Goal: Transaction & Acquisition: Purchase product/service

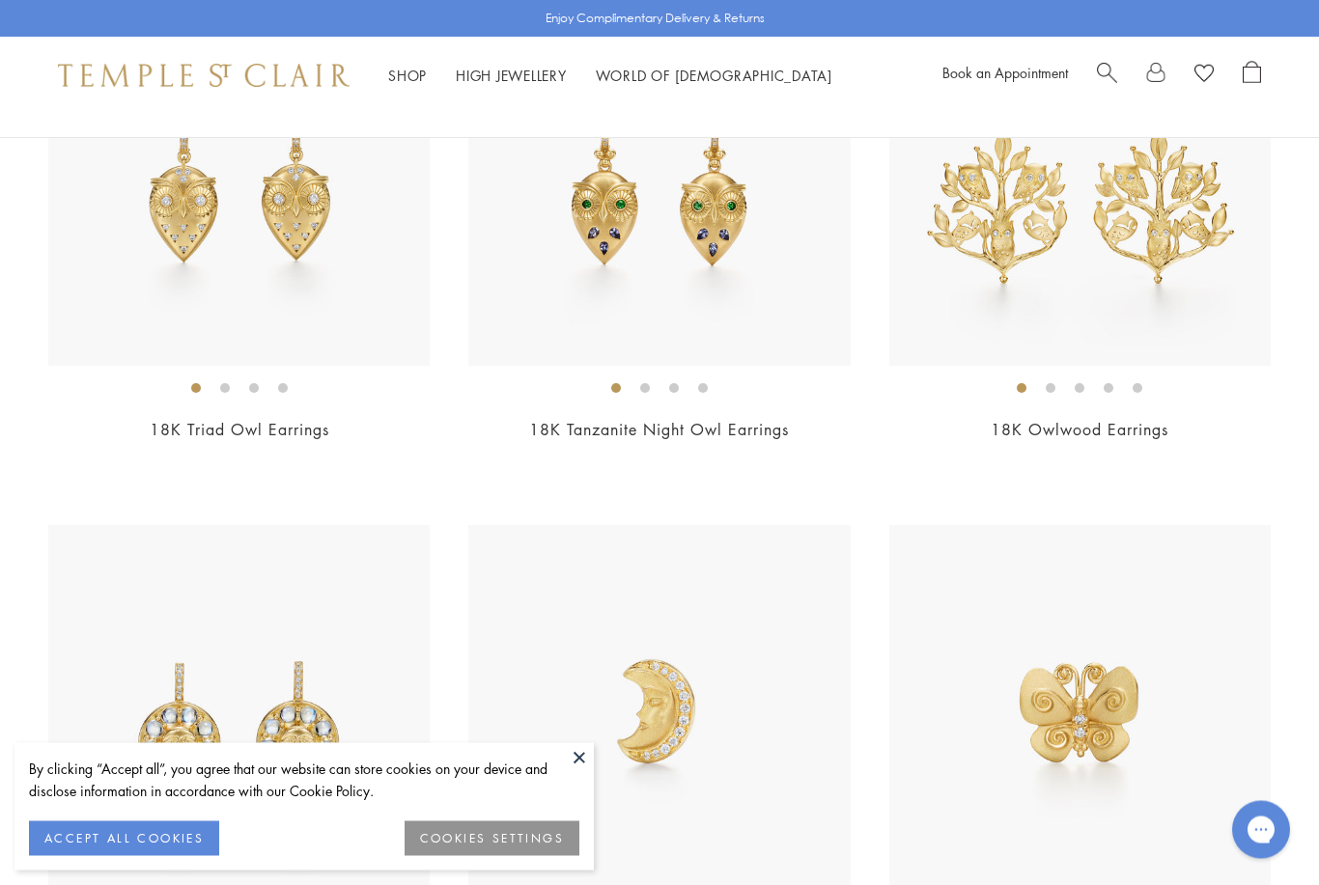
scroll to position [903, 0]
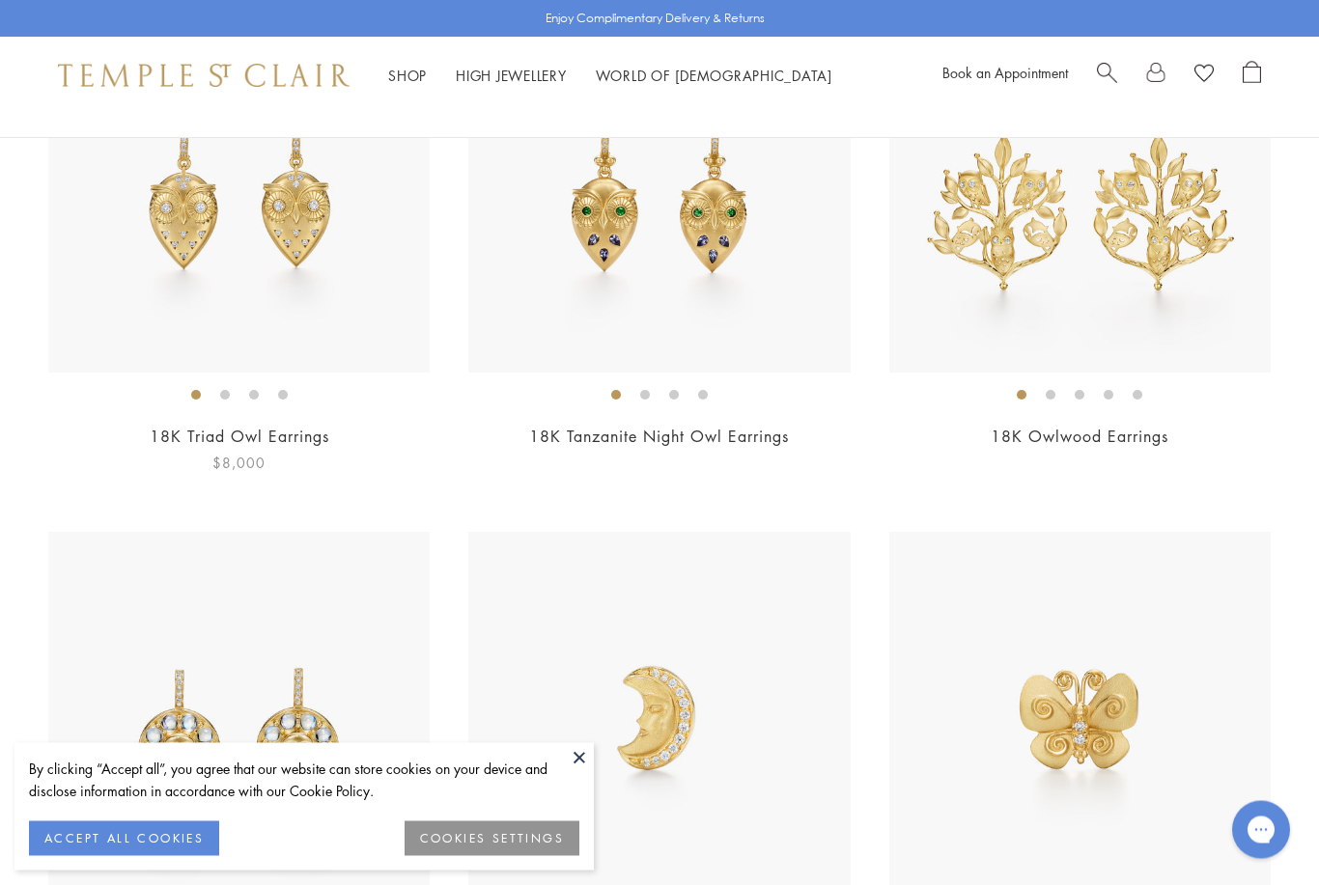
click at [318, 236] on img at bounding box center [238, 182] width 381 height 381
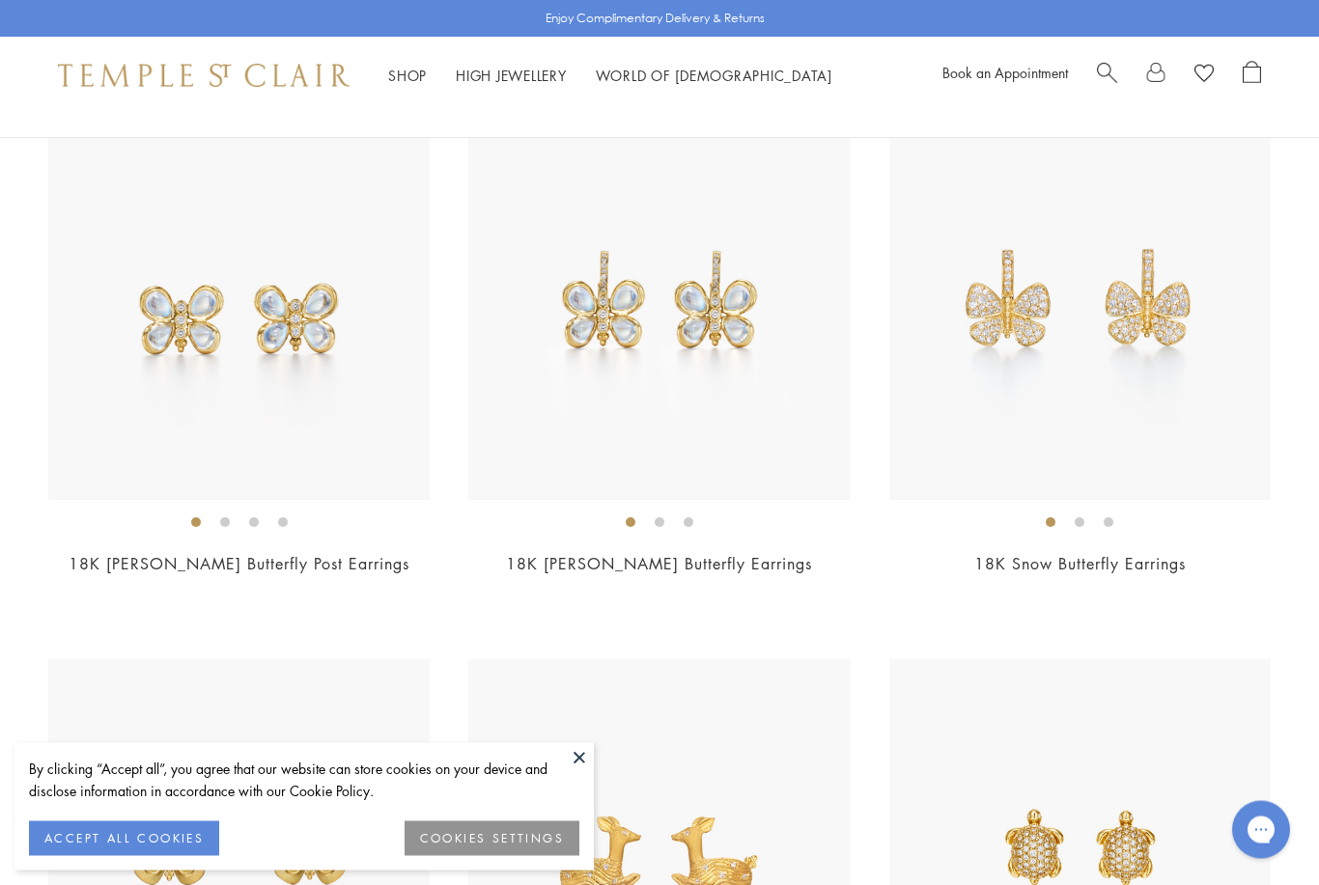
scroll to position [8476, 0]
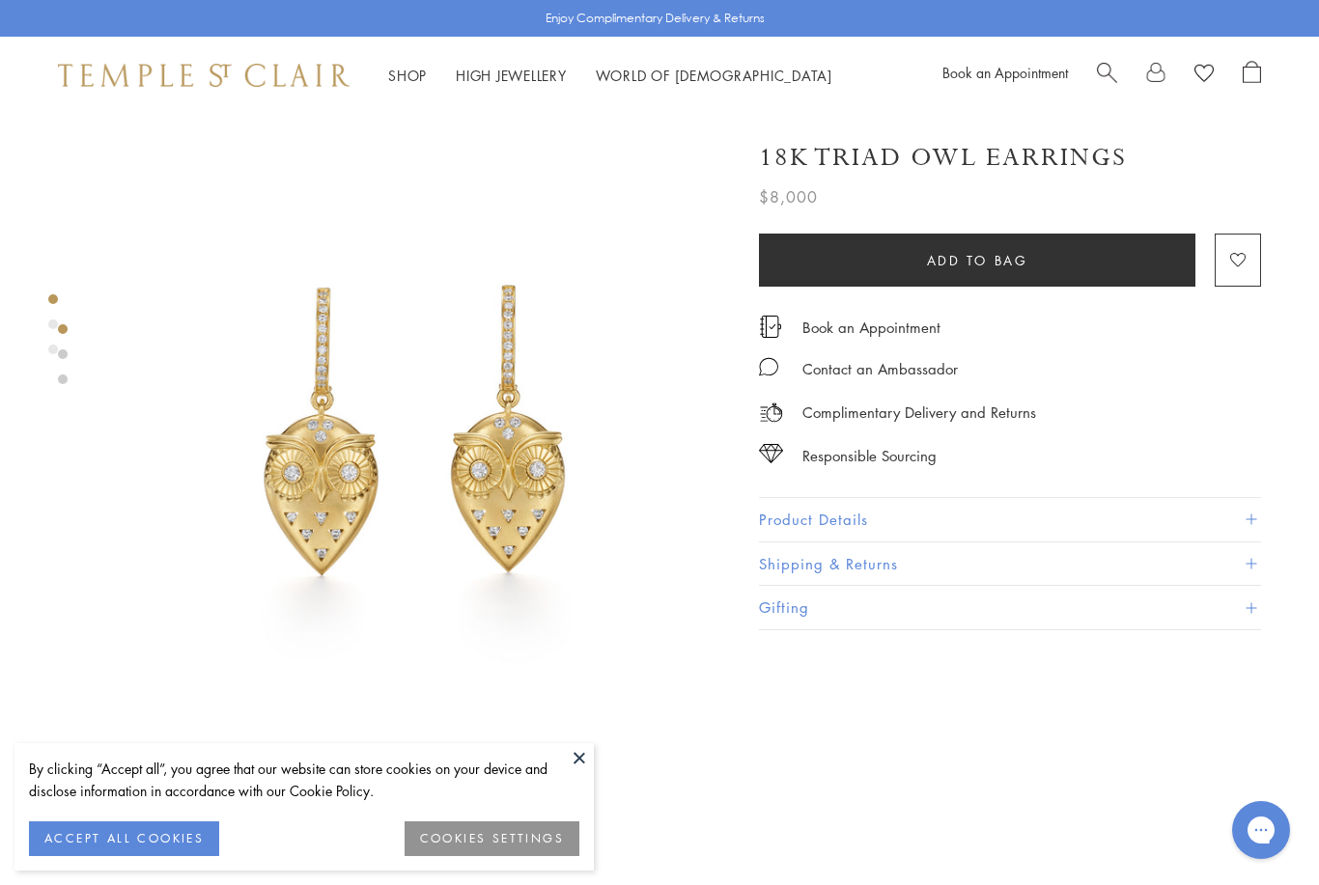
click at [63, 376] on link at bounding box center [63, 380] width 10 height 10
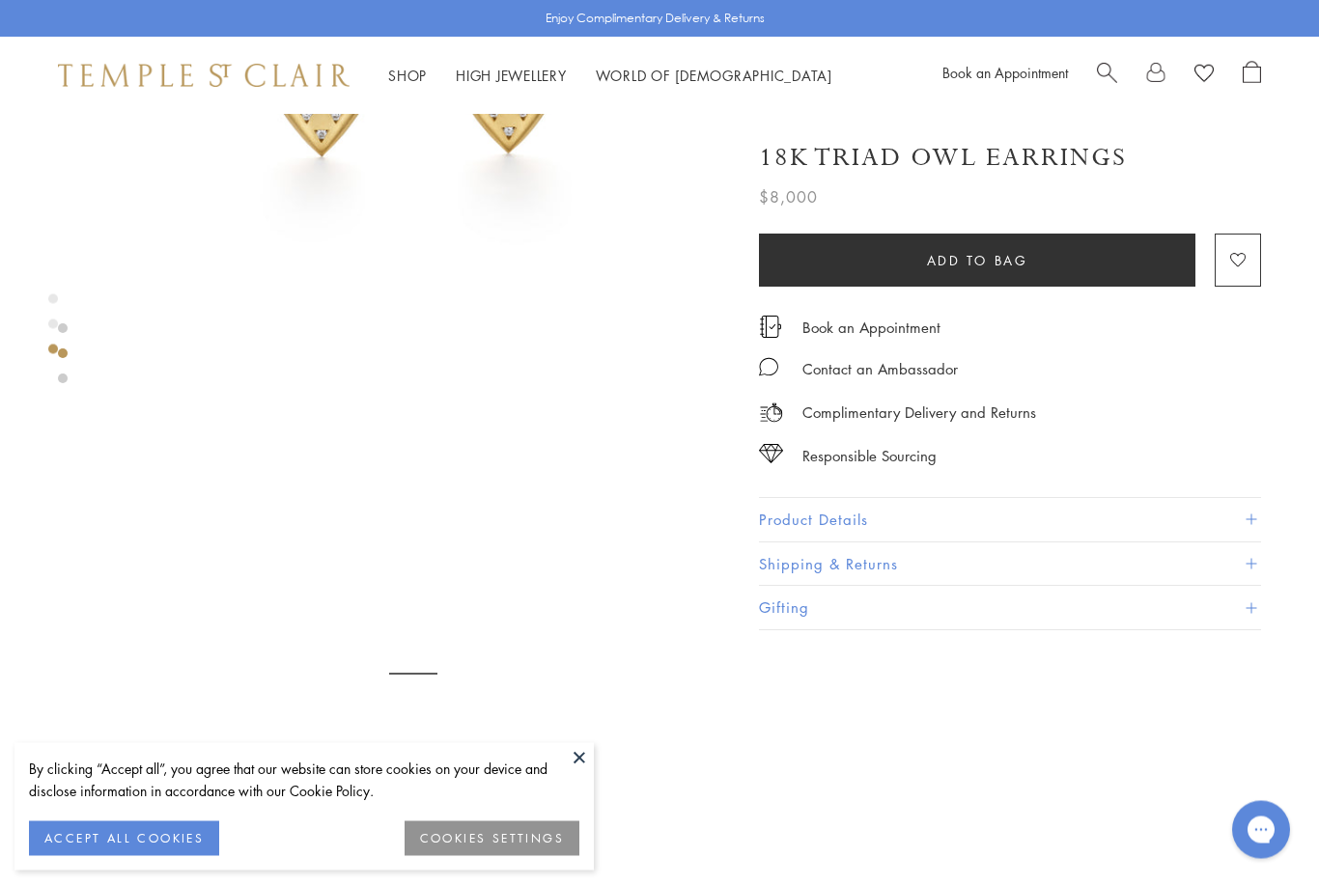
scroll to position [1386, 0]
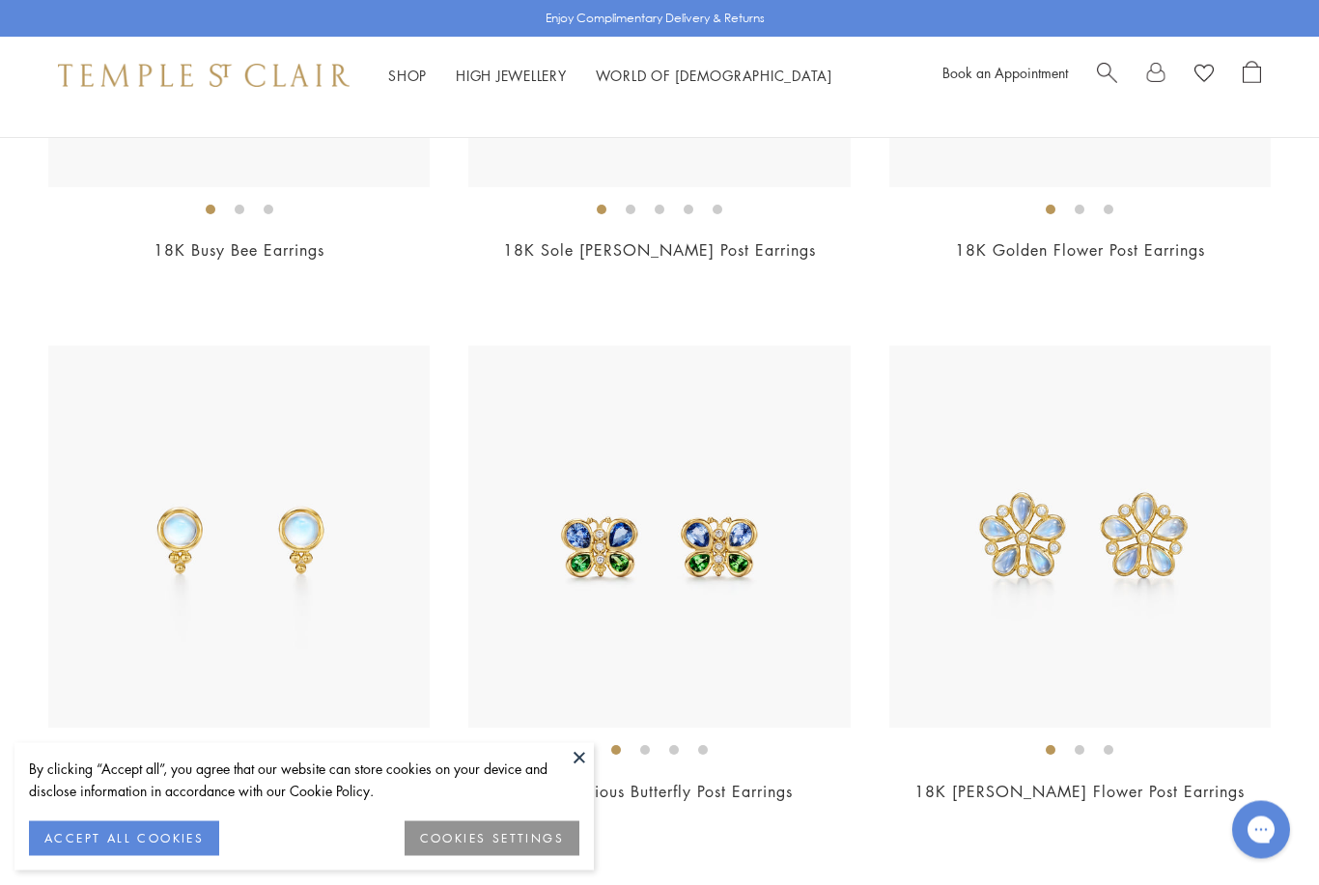
scroll to position [7600, 0]
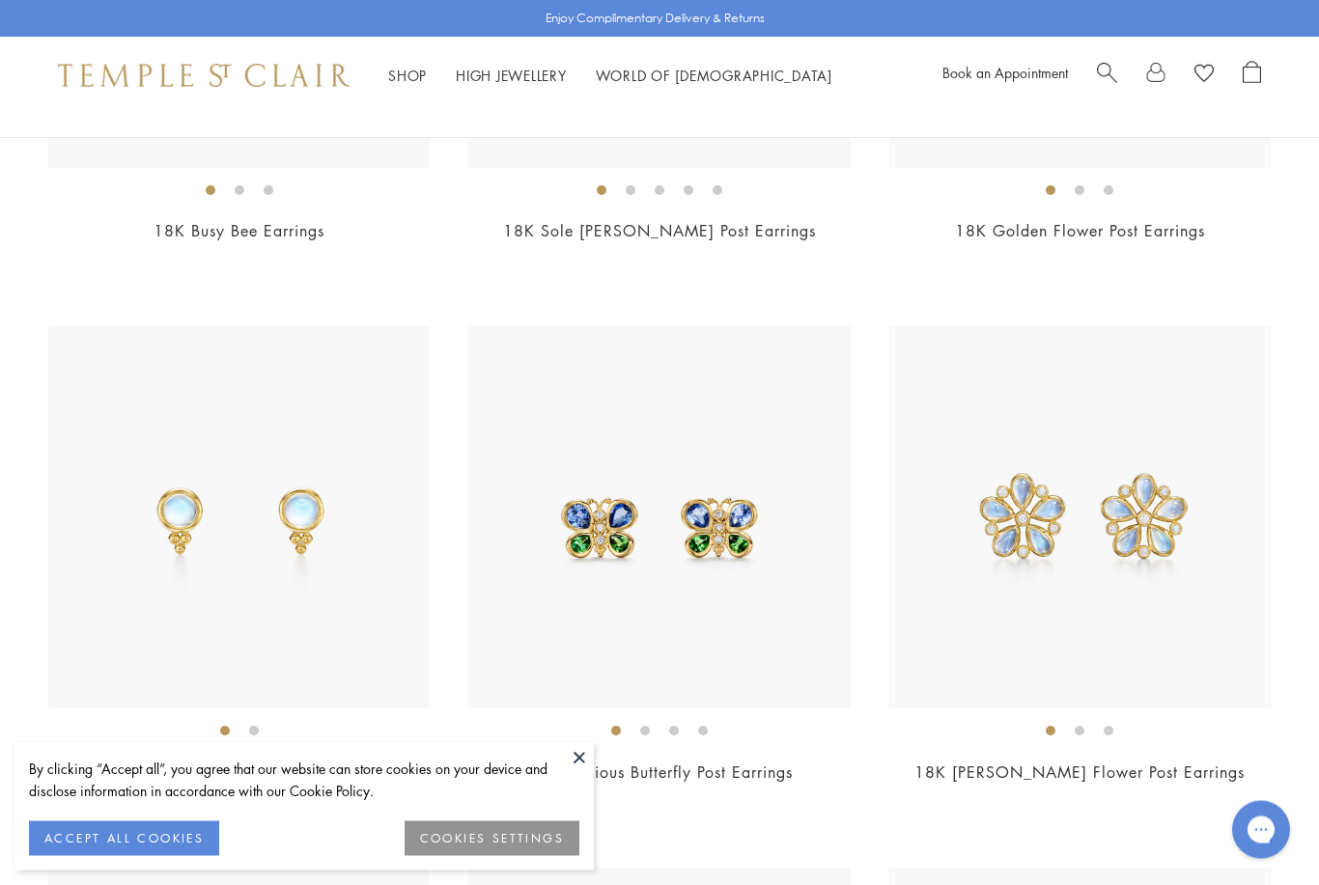
click at [299, 540] on img at bounding box center [238, 517] width 381 height 381
